Goal: Transaction & Acquisition: Purchase product/service

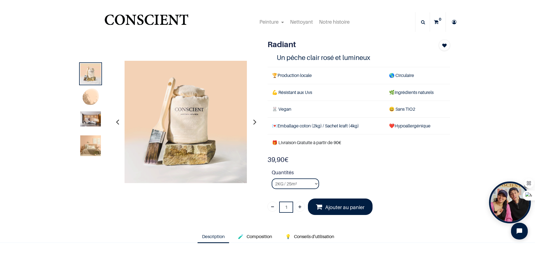
click at [93, 100] on img at bounding box center [90, 97] width 21 height 21
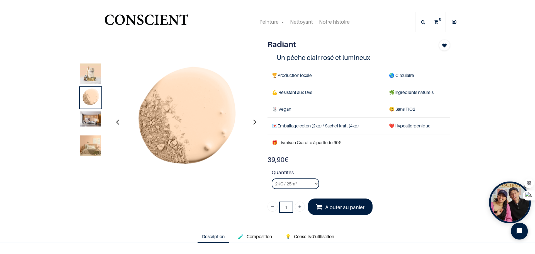
click at [92, 121] on img at bounding box center [90, 118] width 21 height 15
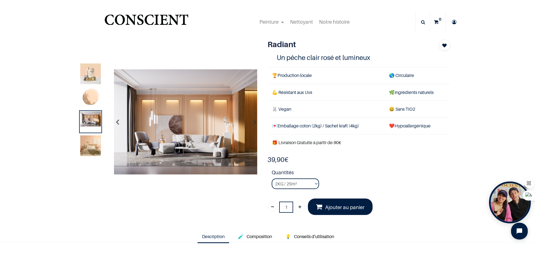
click at [87, 140] on img at bounding box center [90, 145] width 21 height 21
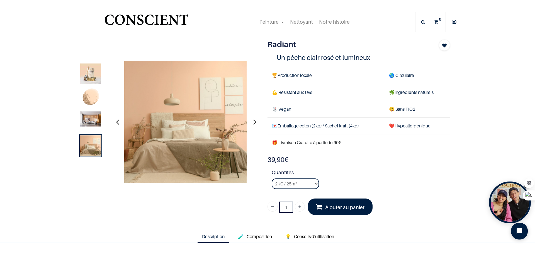
click at [86, 127] on div at bounding box center [90, 121] width 23 height 23
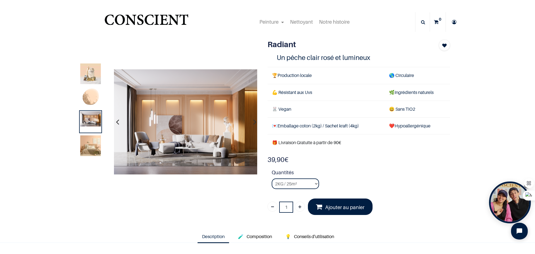
click at [86, 127] on div at bounding box center [90, 121] width 23 height 23
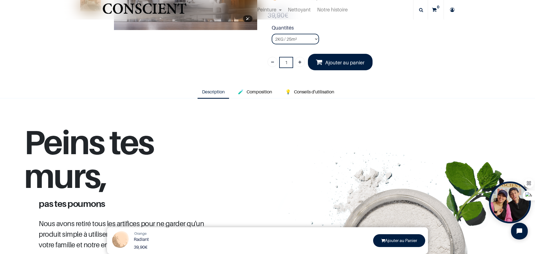
scroll to position [223, 0]
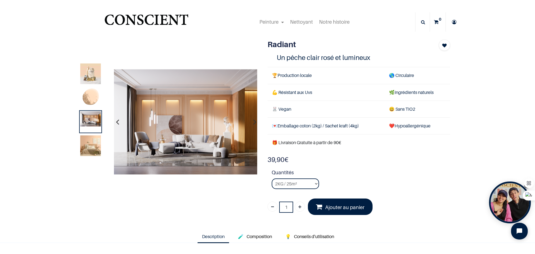
click at [88, 98] on img at bounding box center [90, 97] width 21 height 21
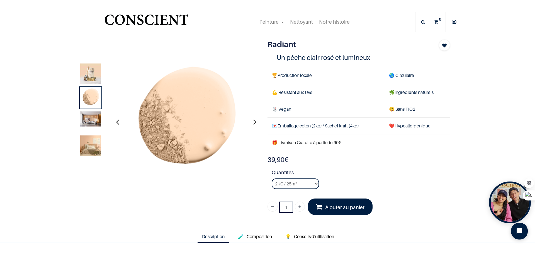
click at [90, 145] on img at bounding box center [90, 145] width 21 height 21
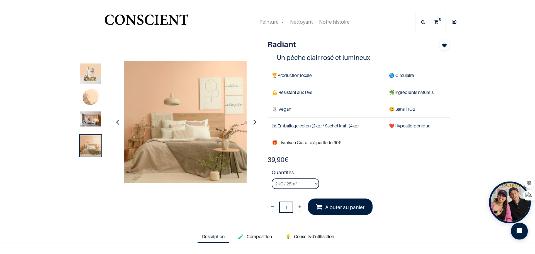
click at [93, 121] on img at bounding box center [90, 118] width 21 height 15
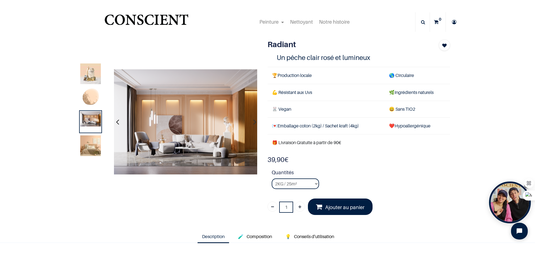
click at [96, 77] on img at bounding box center [90, 73] width 21 height 21
